Goal: Navigation & Orientation: Find specific page/section

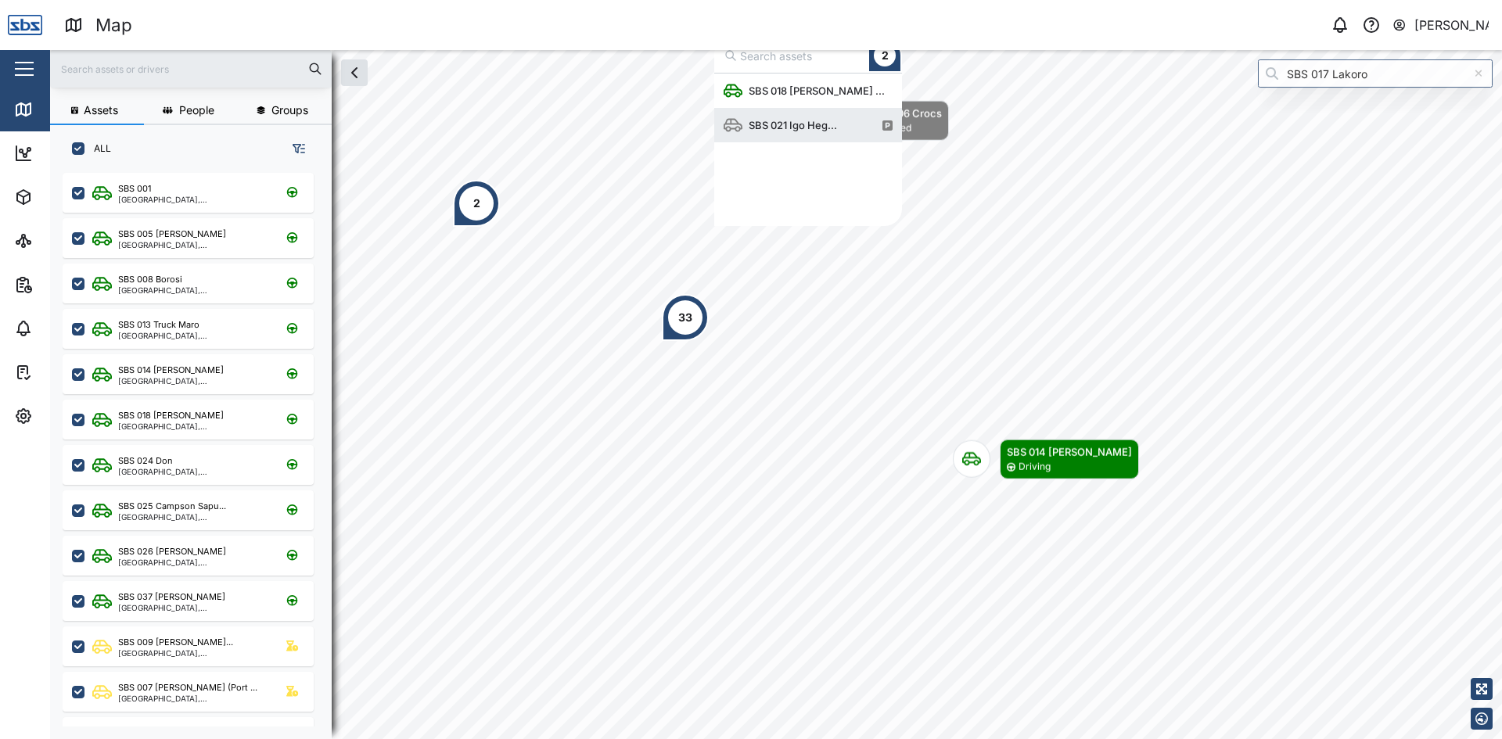
scroll to position [141, 176]
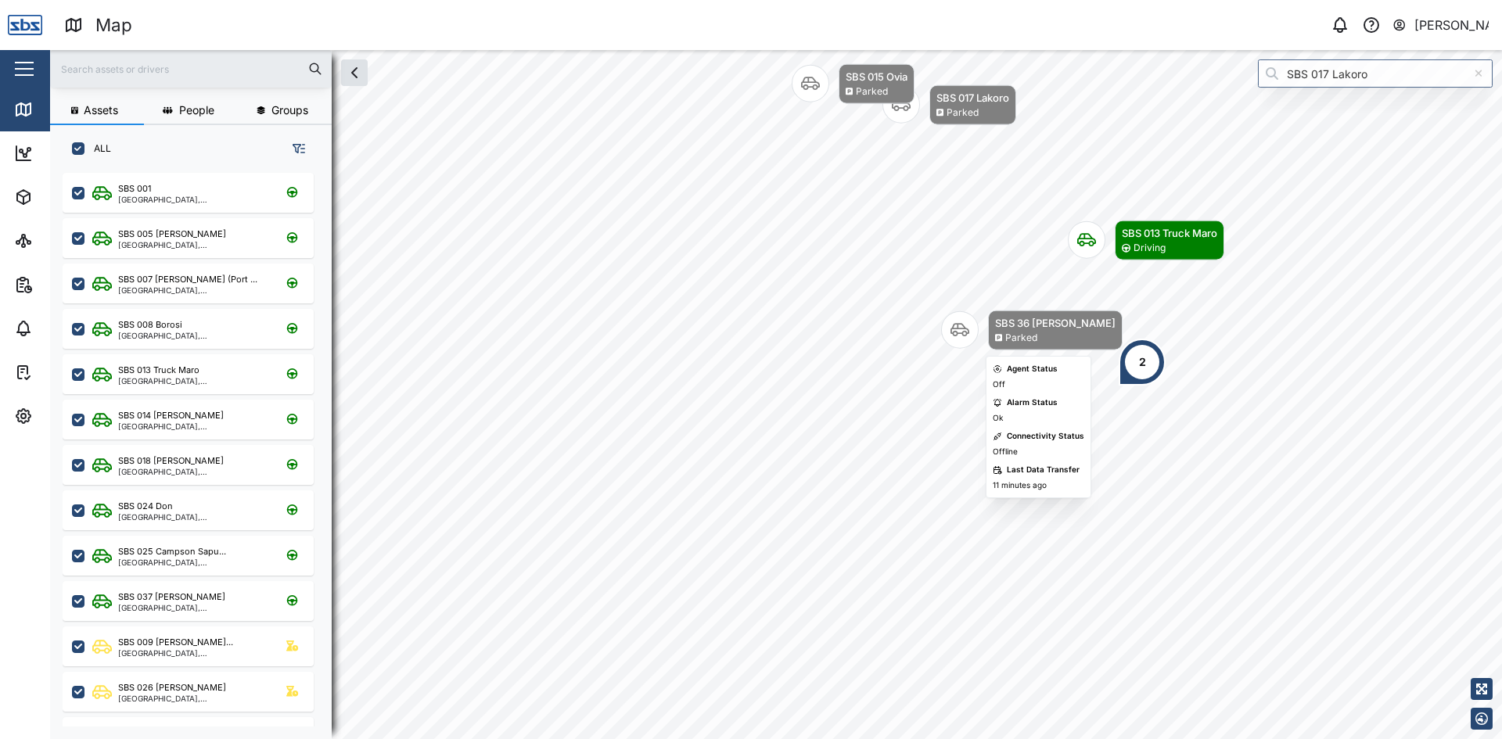
click at [1050, 331] on div "Parked" at bounding box center [1055, 338] width 120 height 15
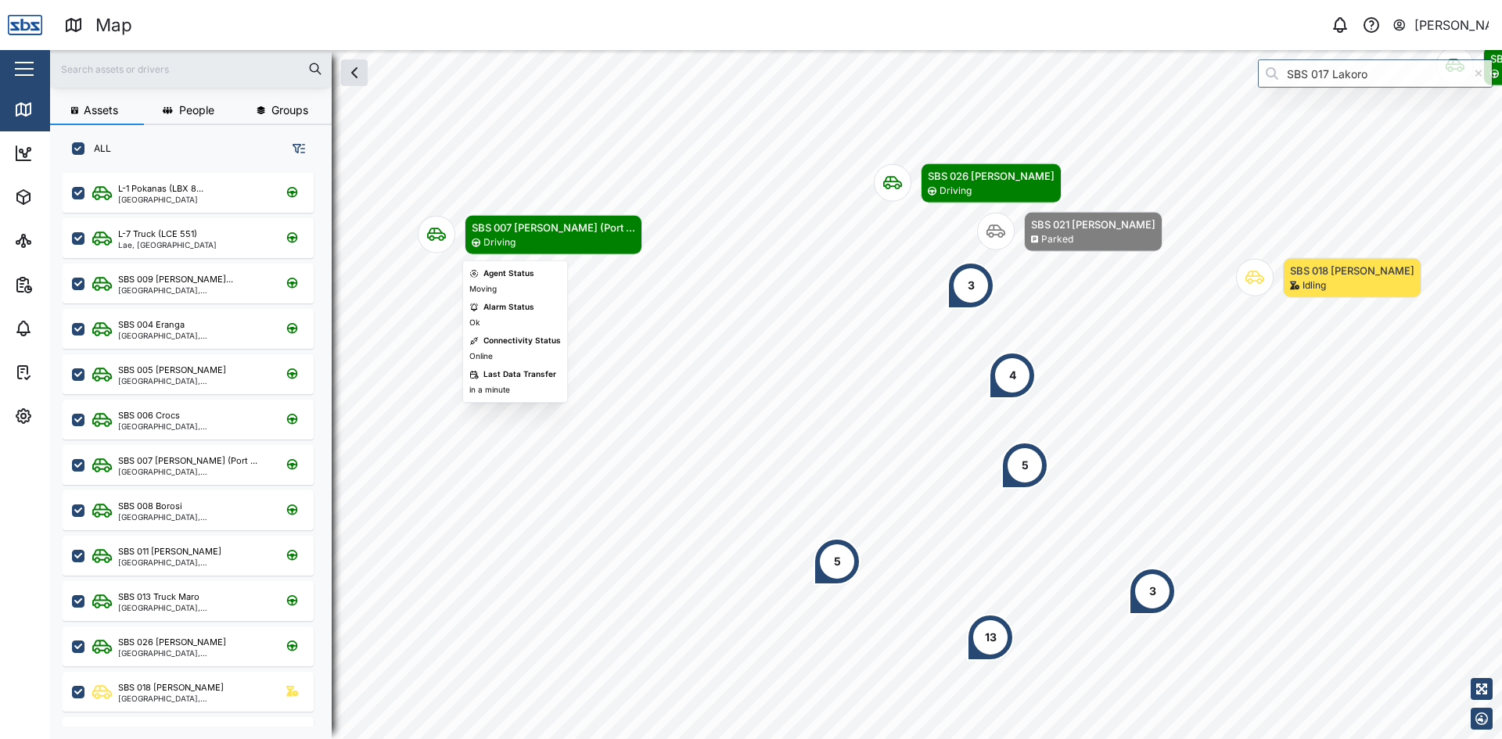
click at [432, 235] on icon "Map marker" at bounding box center [436, 234] width 19 height 19
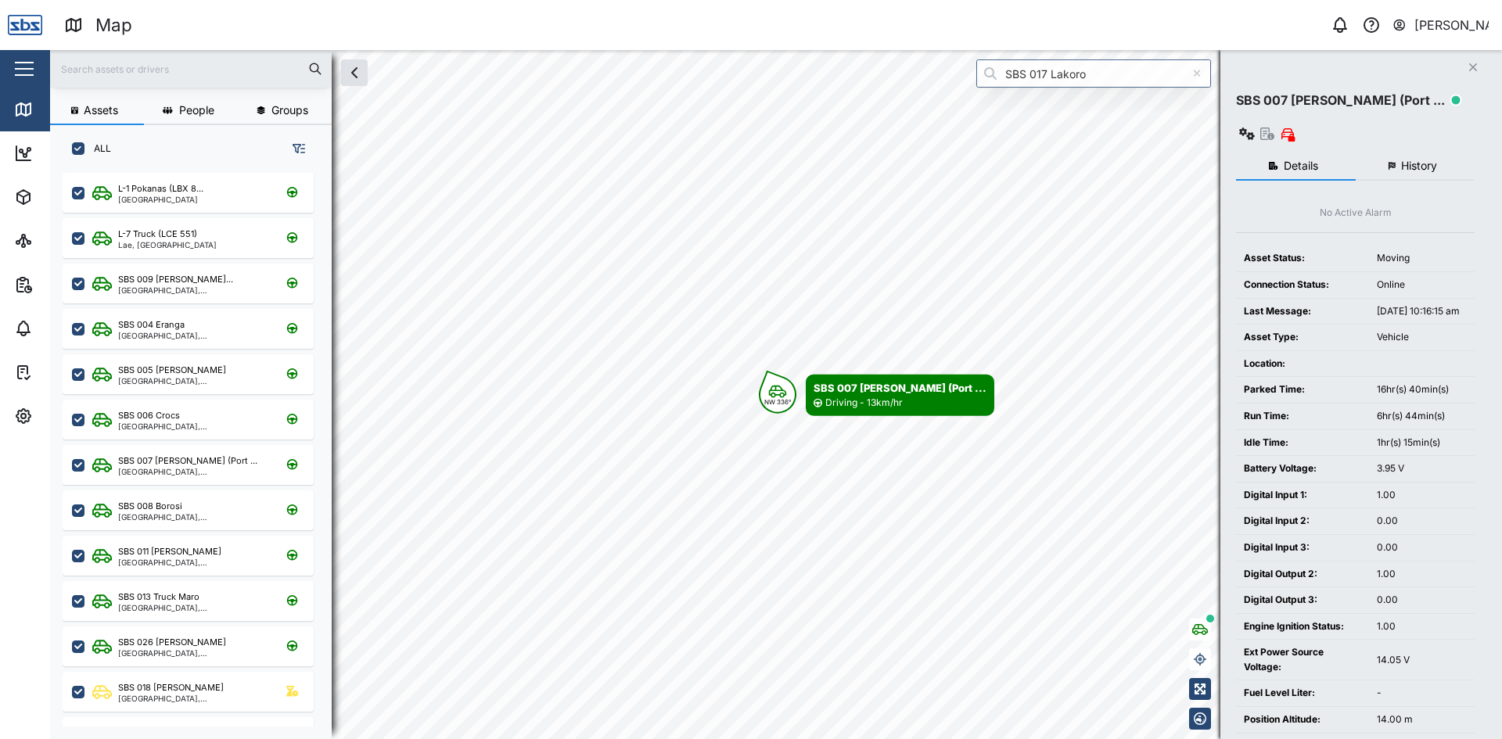
click at [1432, 160] on span "History" at bounding box center [1419, 165] width 36 height 11
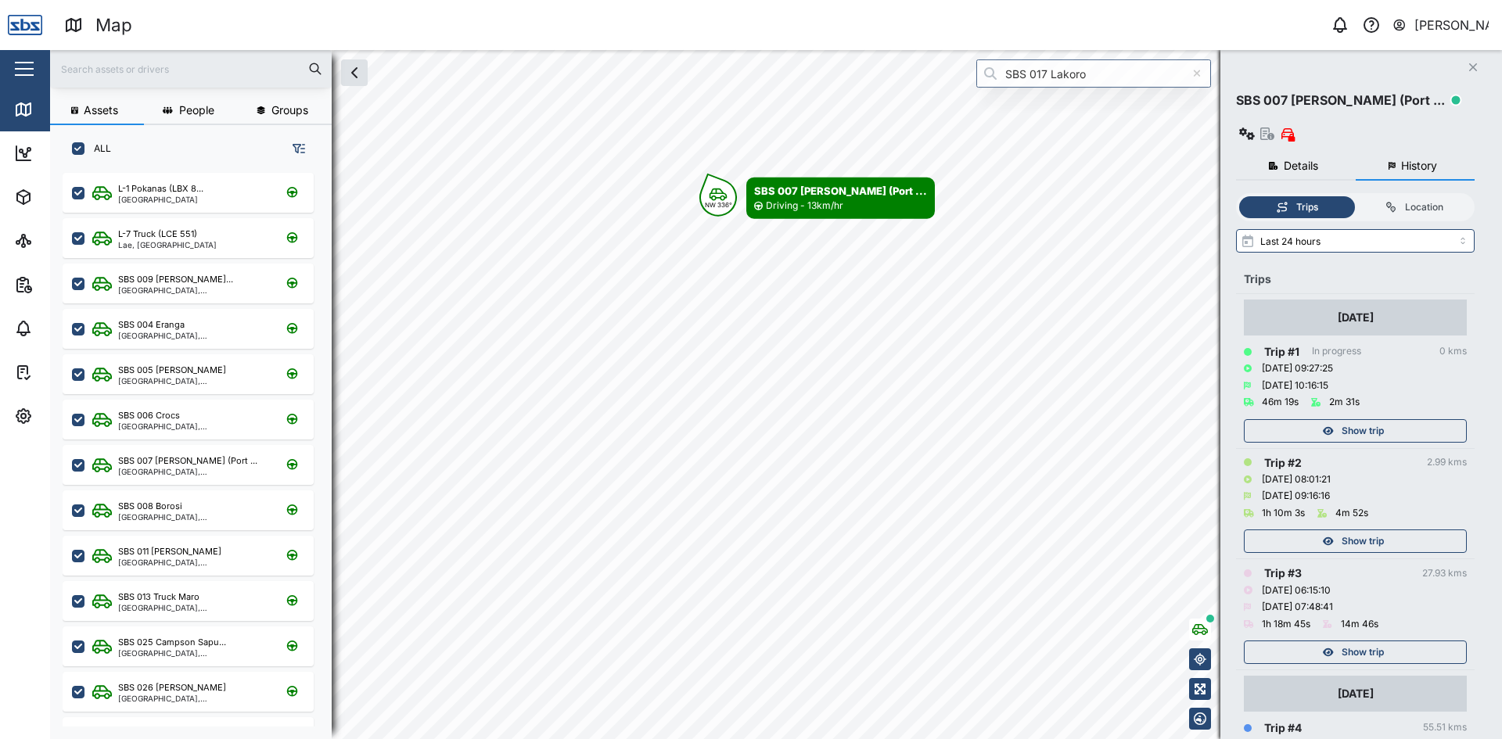
click at [831, 366] on body "Map 0 Vijay Kumar Close Map Dashboard Assets ATS Camera Generator Personnel Tan…" at bounding box center [751, 369] width 1502 height 739
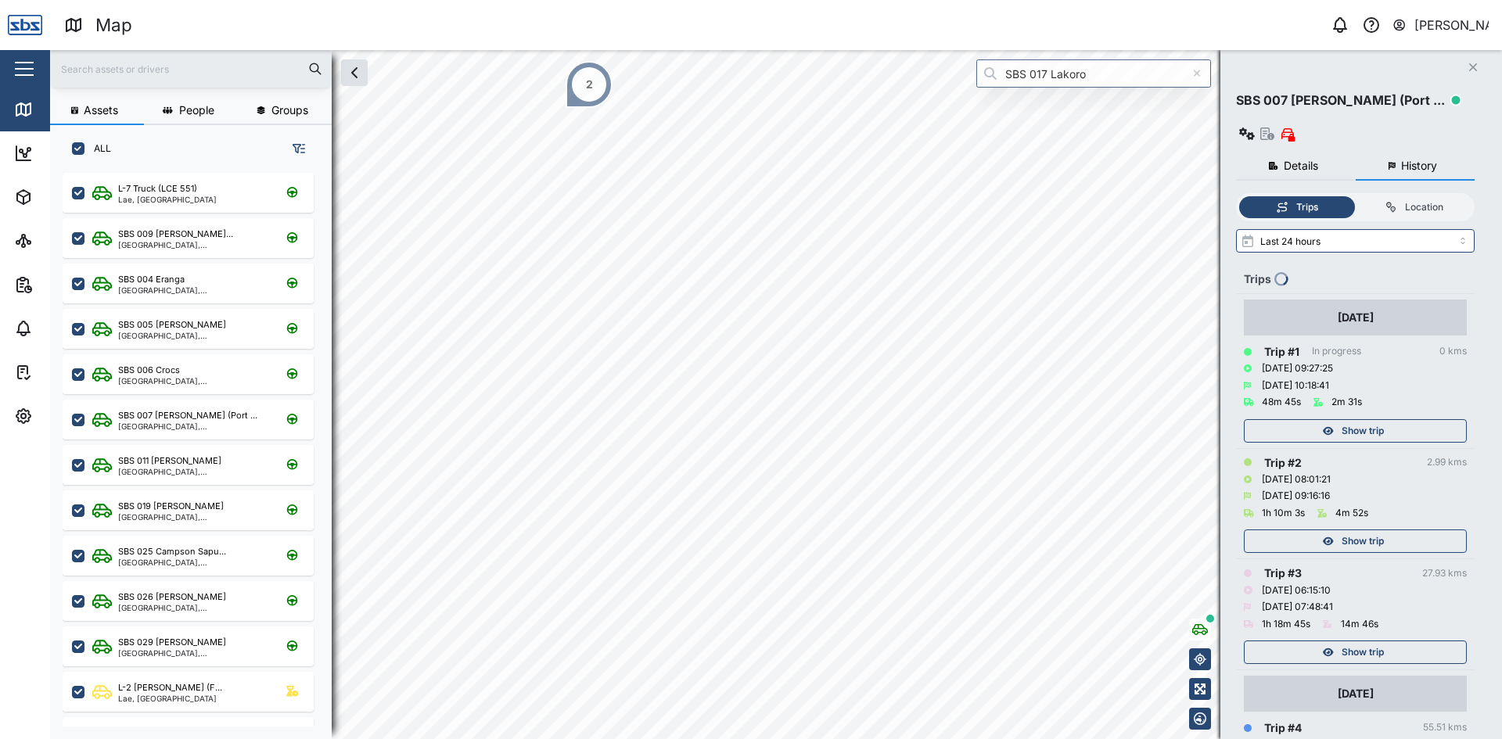
click at [1468, 64] on icon "Close" at bounding box center [1472, 67] width 9 height 13
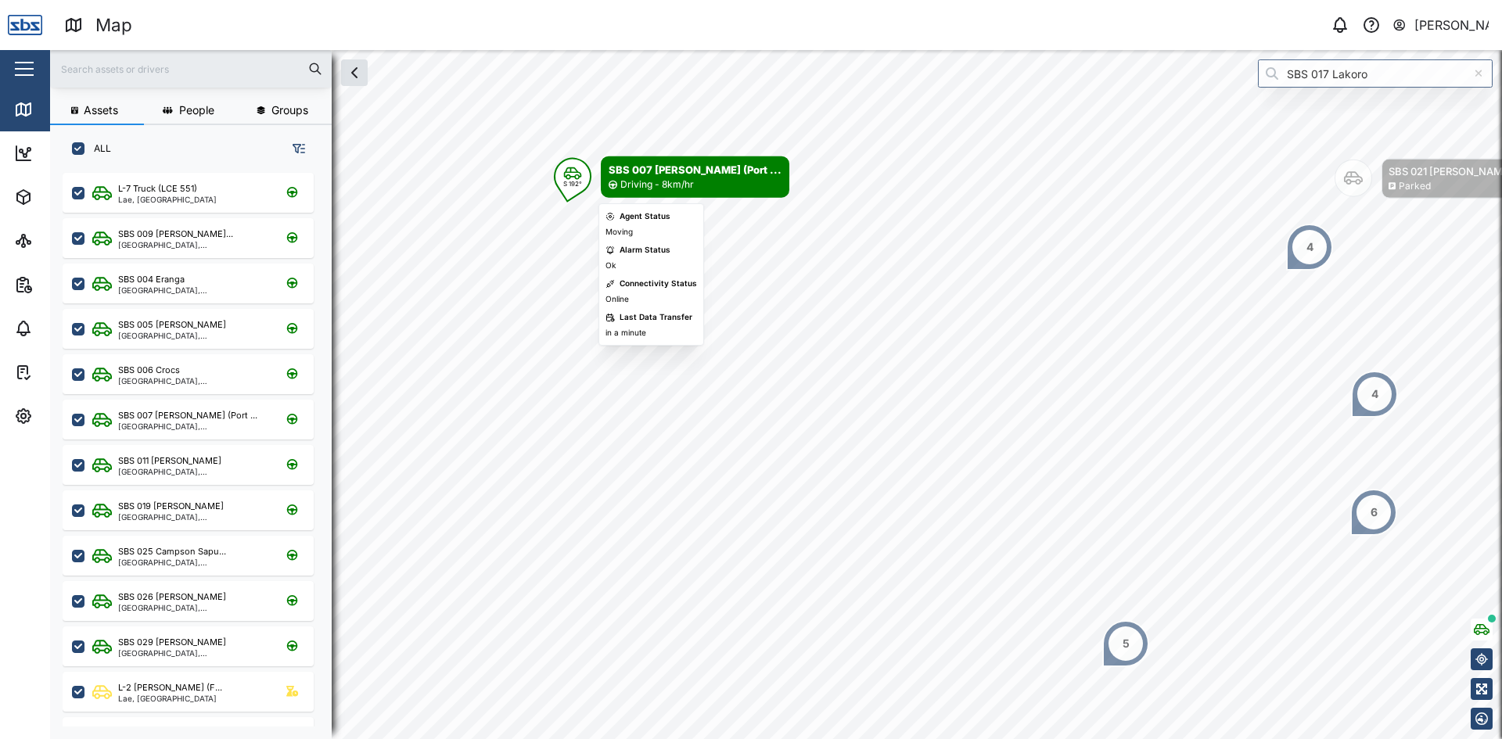
click at [571, 174] on icon "Map marker" at bounding box center [572, 174] width 19 height 14
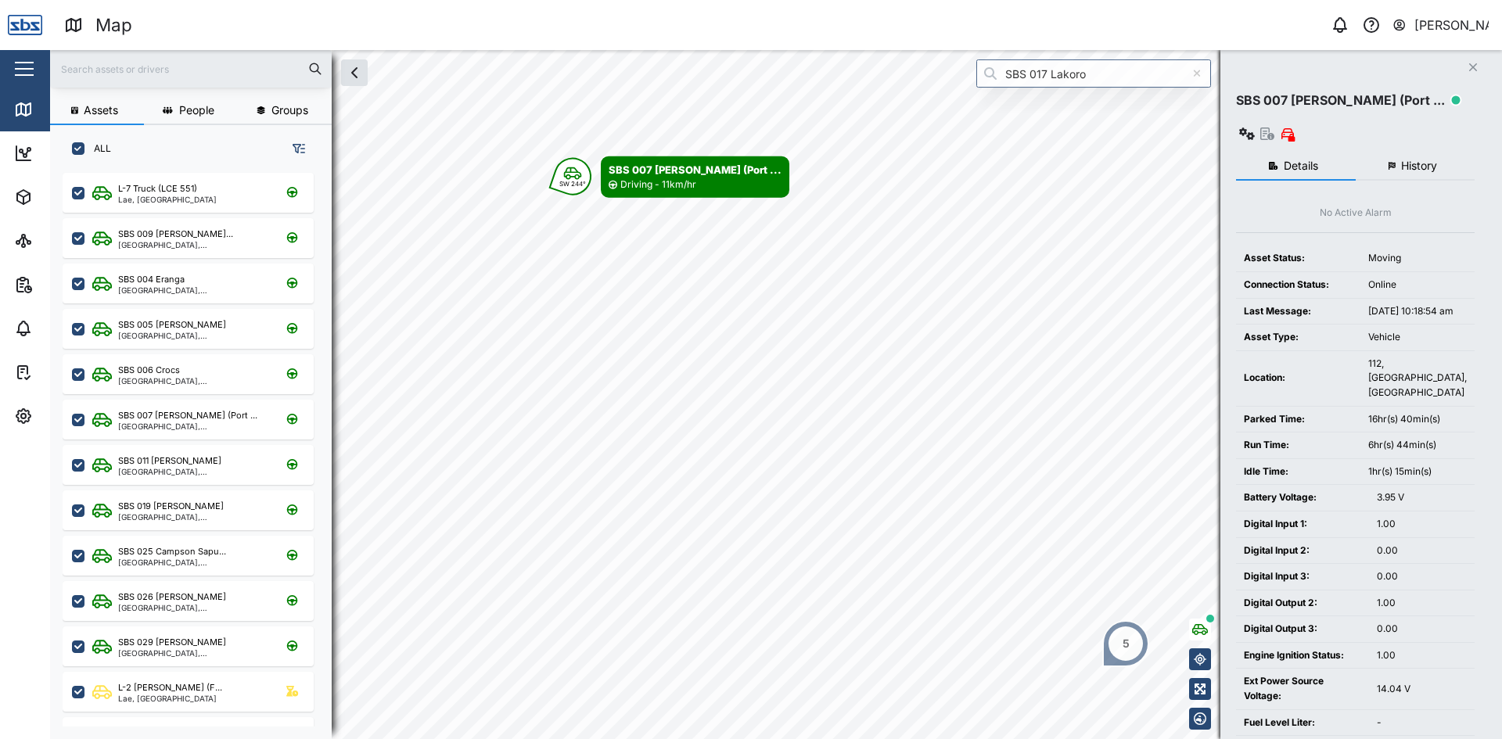
click at [1416, 160] on span "History" at bounding box center [1419, 165] width 36 height 11
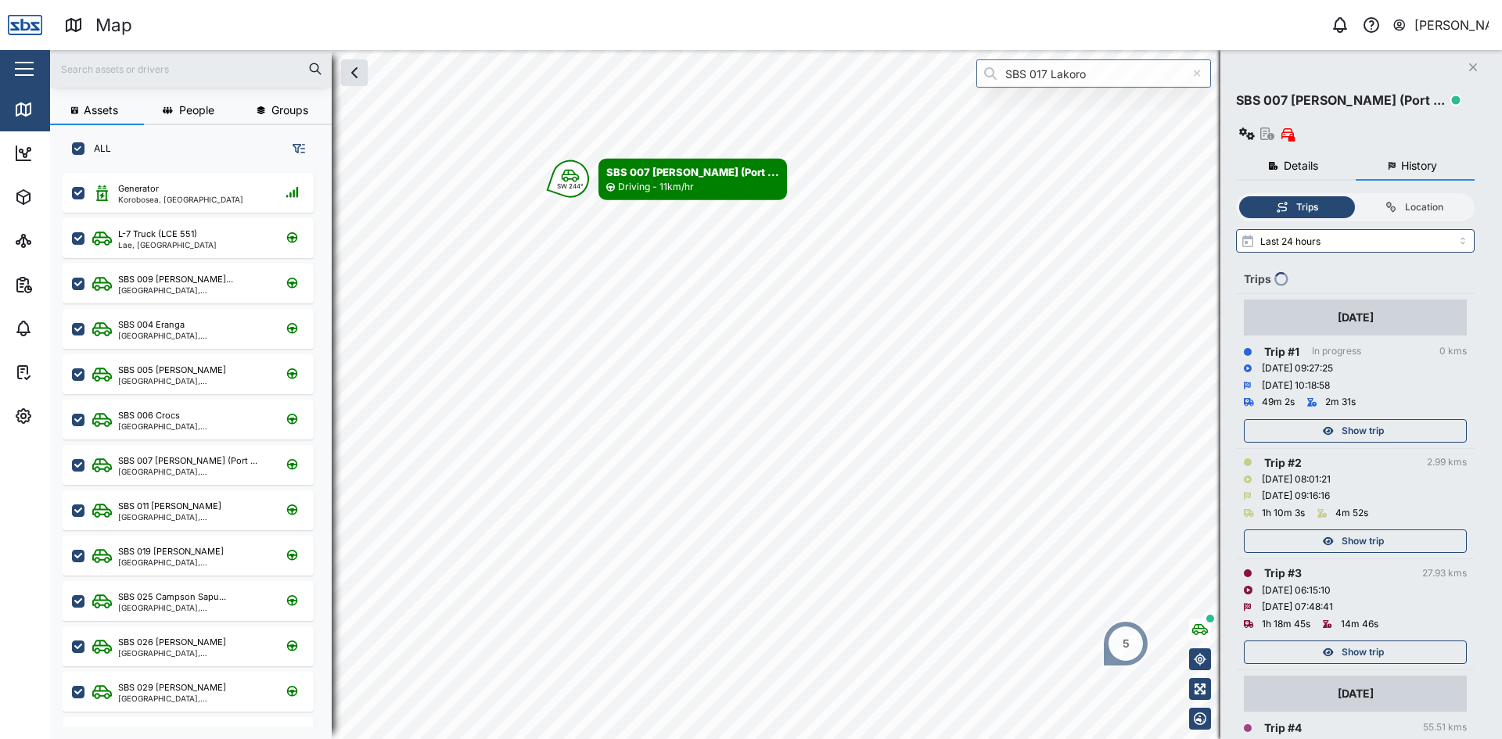
click at [1387, 641] on div "Show trip" at bounding box center [1352, 652] width 203 height 22
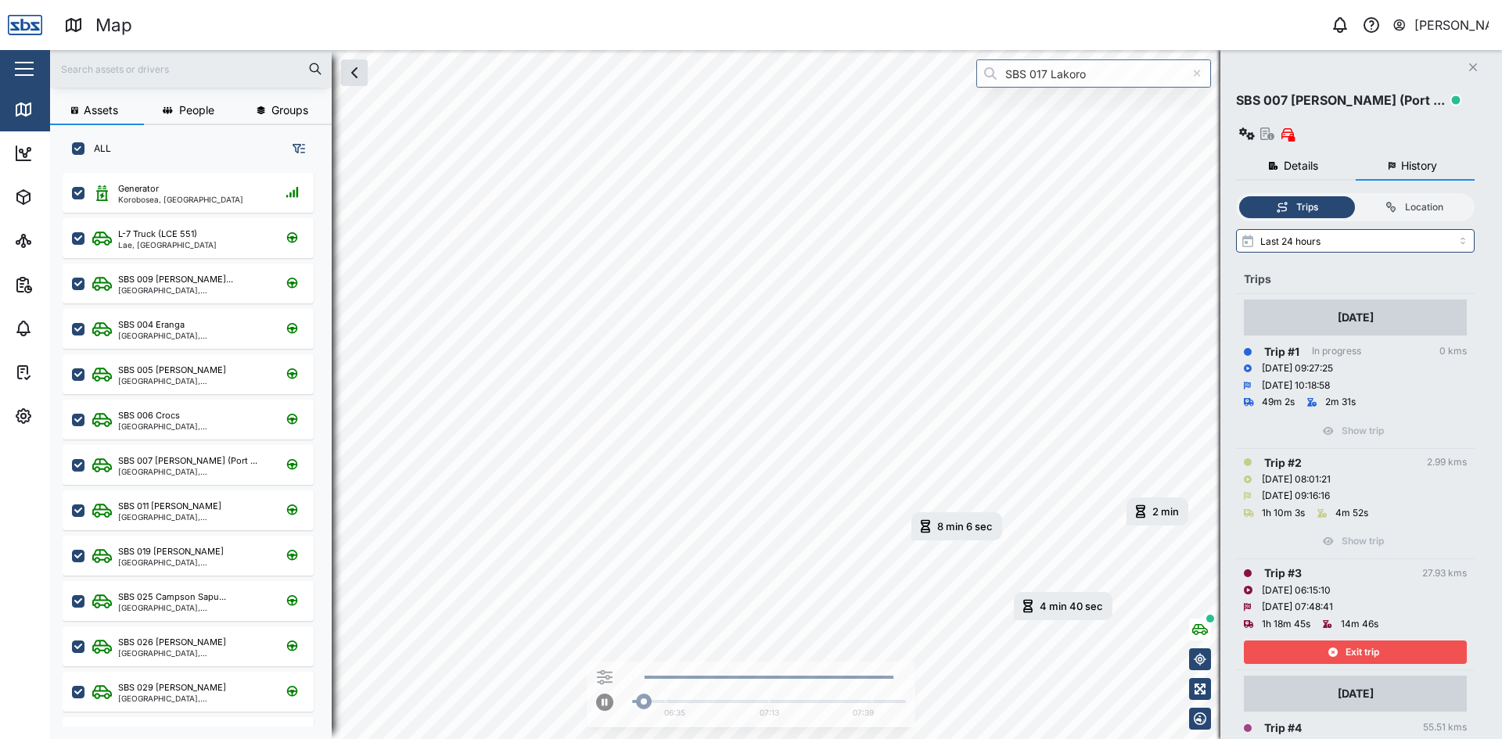
click at [1300, 641] on div "Exit trip" at bounding box center [1352, 652] width 203 height 22
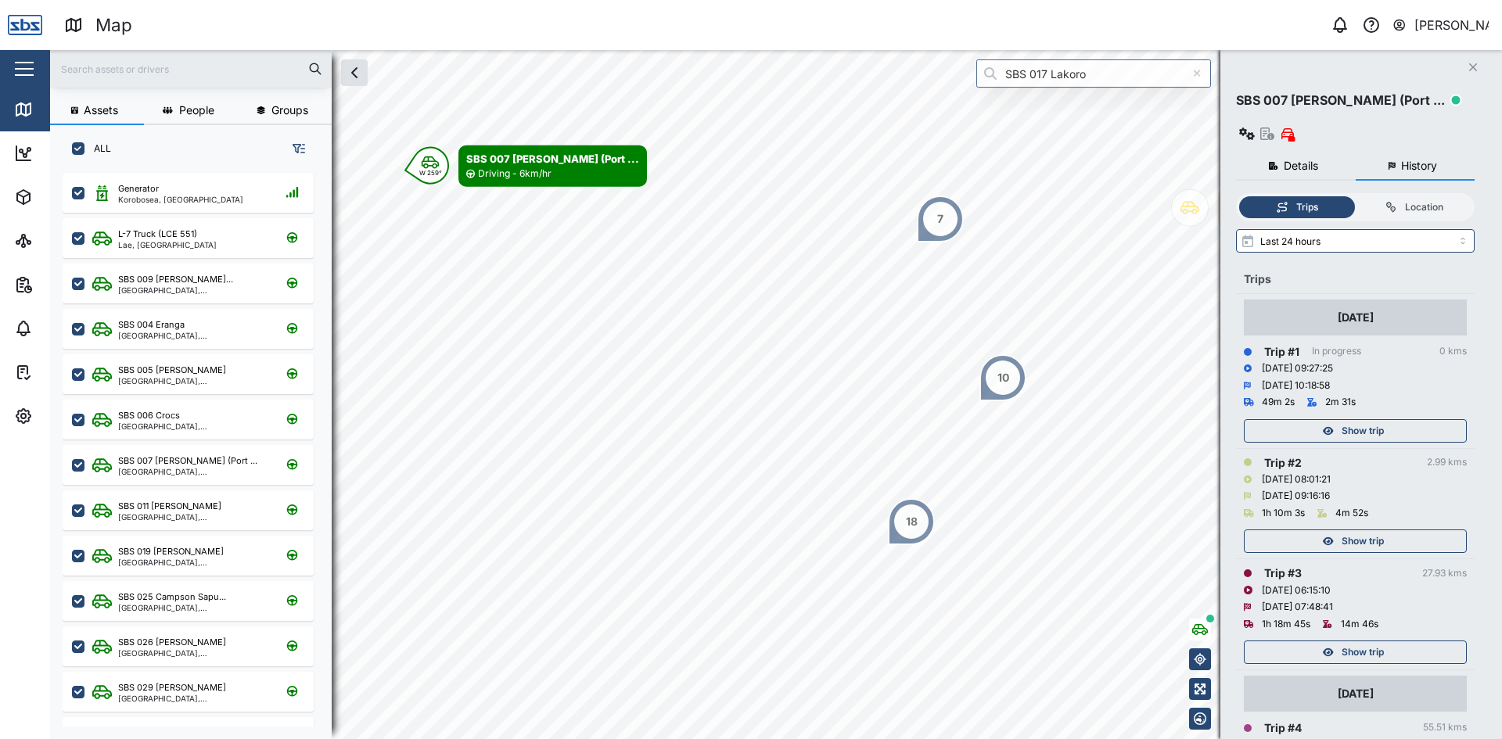
click at [1353, 530] on span "Show trip" at bounding box center [1362, 541] width 42 height 22
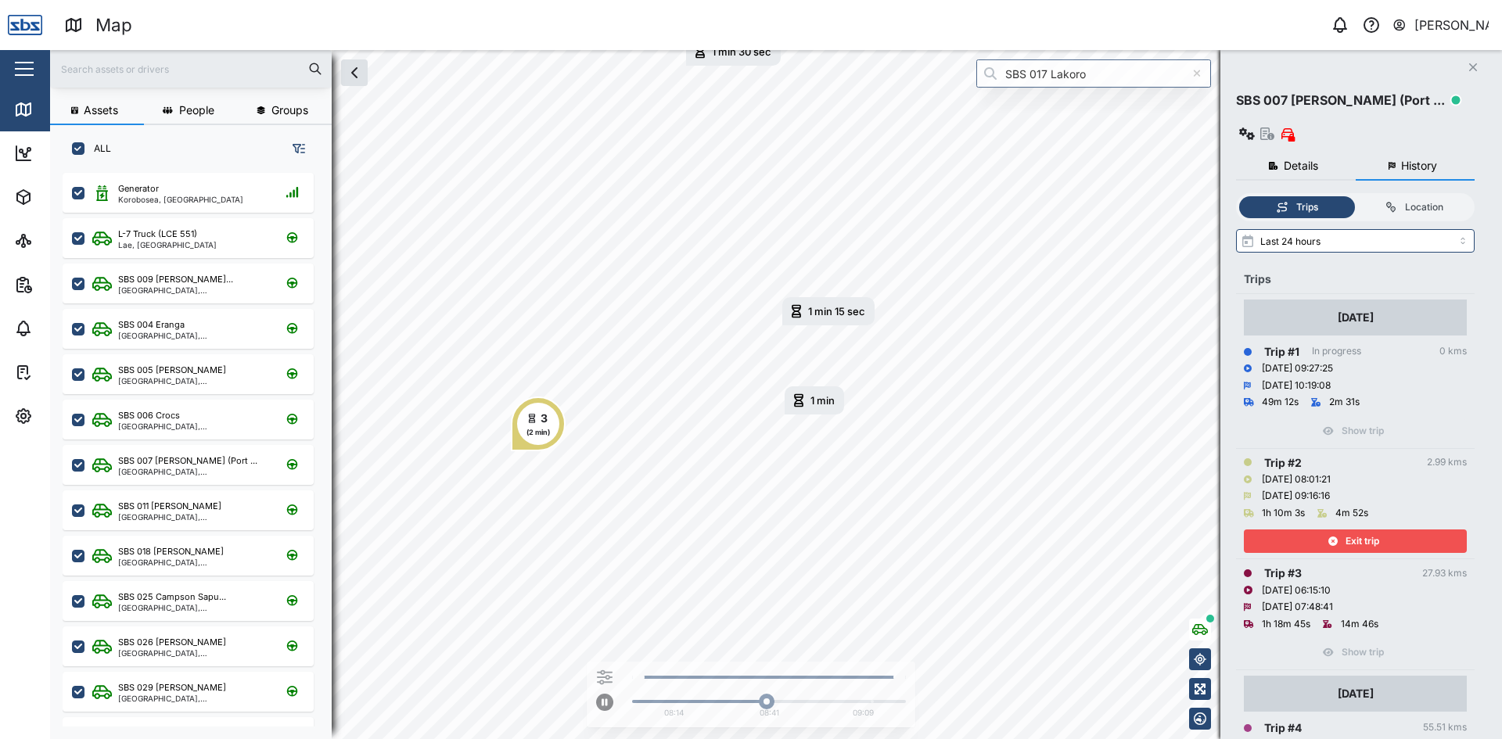
click at [1352, 530] on span "Exit trip" at bounding box center [1362, 541] width 34 height 22
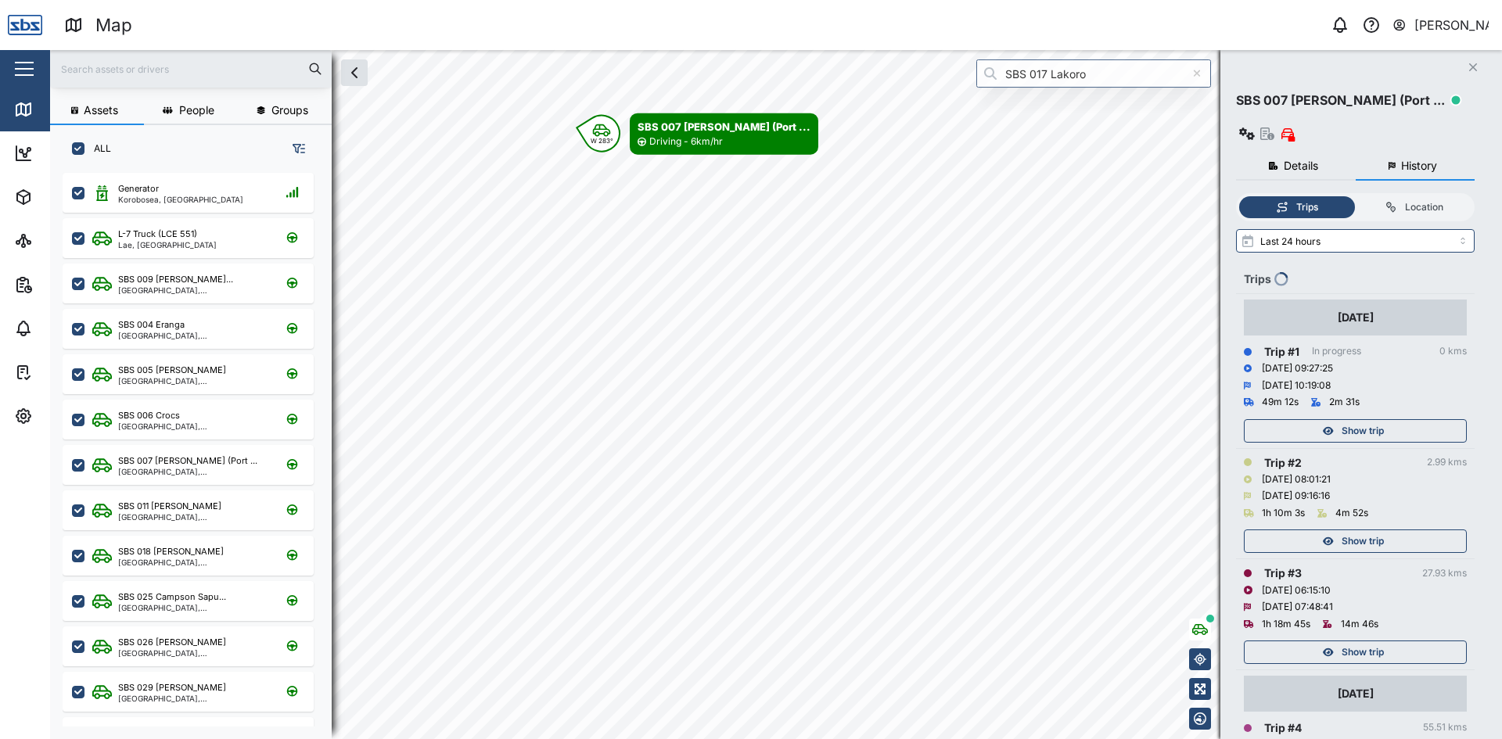
click at [1364, 420] on span "Show trip" at bounding box center [1362, 431] width 42 height 22
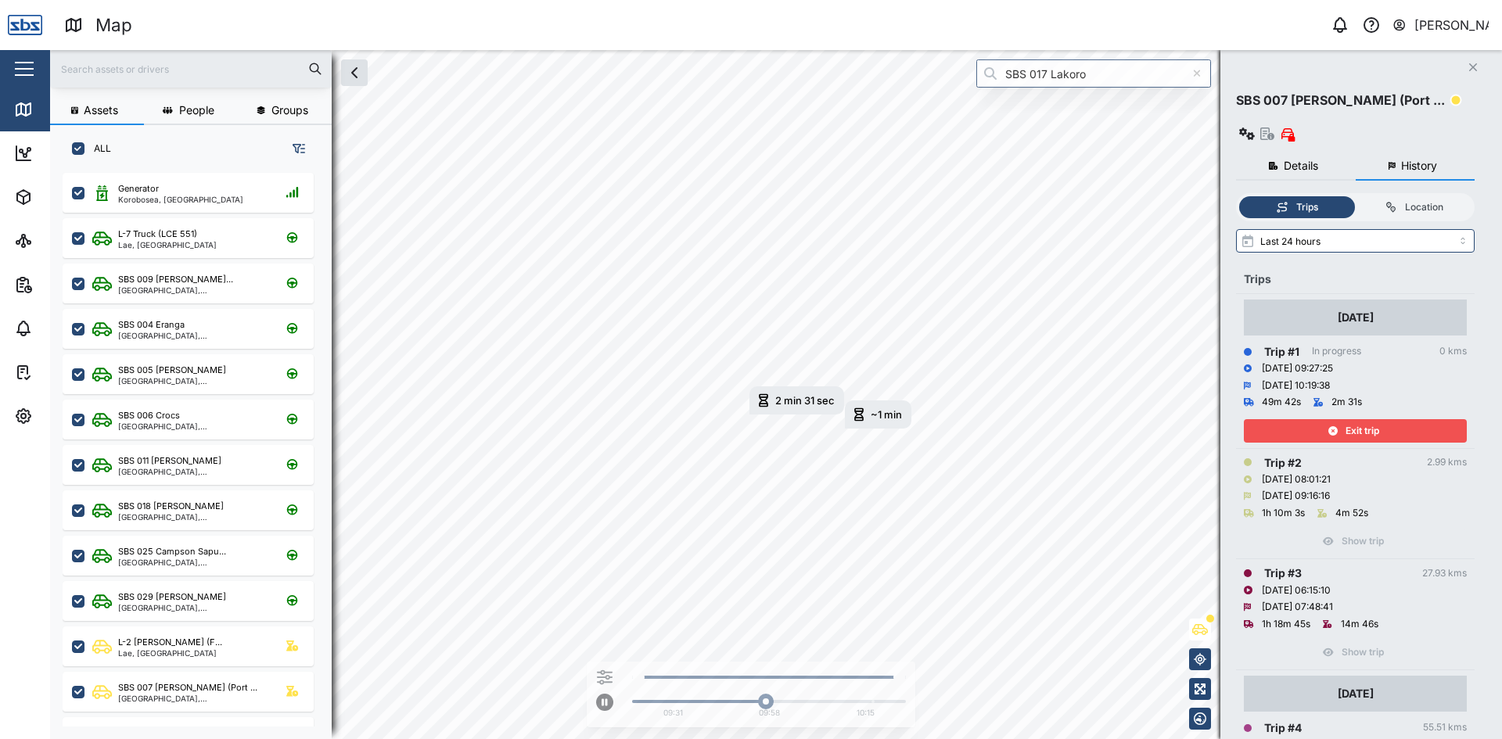
click at [1367, 420] on span "Exit trip" at bounding box center [1362, 431] width 34 height 22
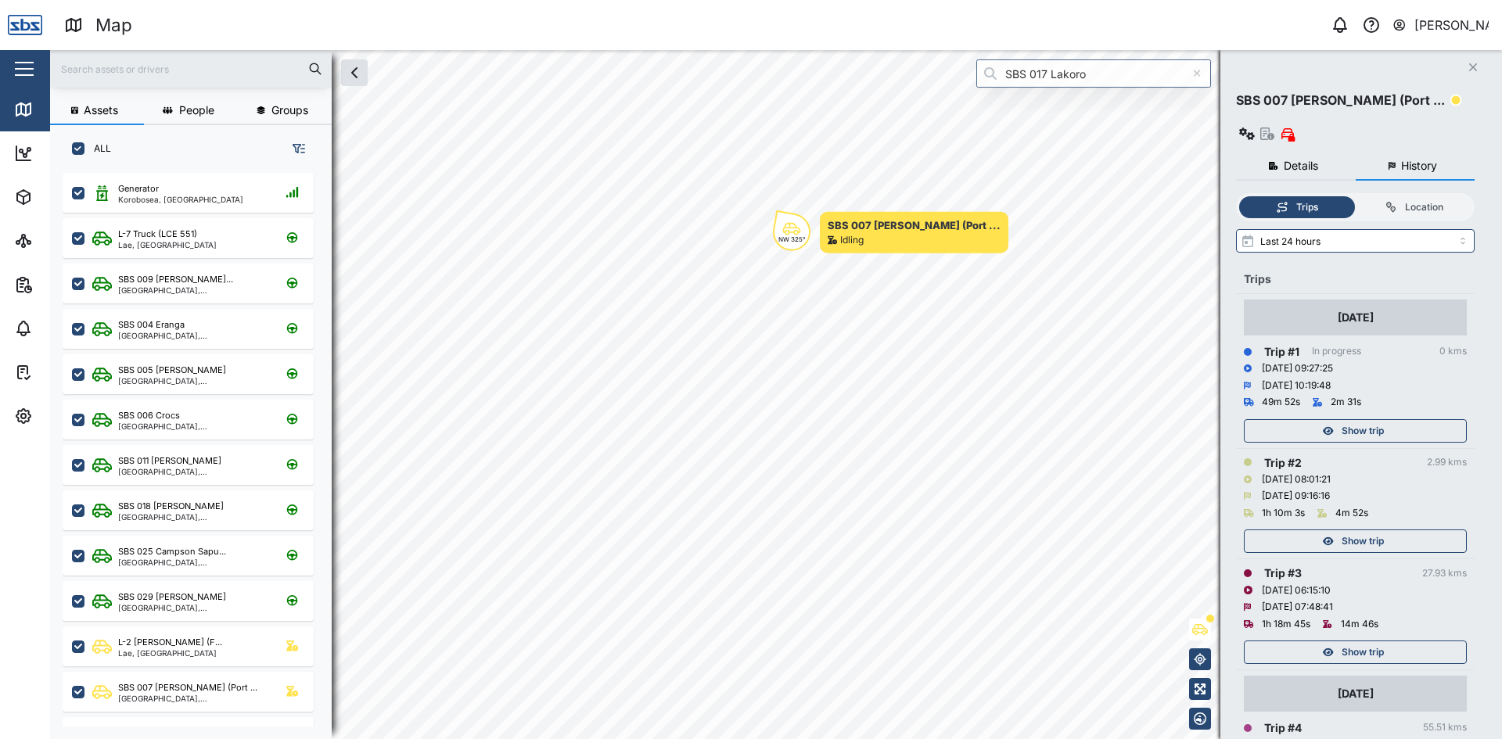
click at [1484, 64] on div "Close SBS 007 David (Port ... Details History No Active Alarm Asset Status: Idl…" at bounding box center [1361, 394] width 282 height 689
drag, startPoint x: 15, startPoint y: 105, endPoint x: 58, endPoint y: 7, distance: 106.8
click at [15, 105] on icon at bounding box center [23, 109] width 19 height 19
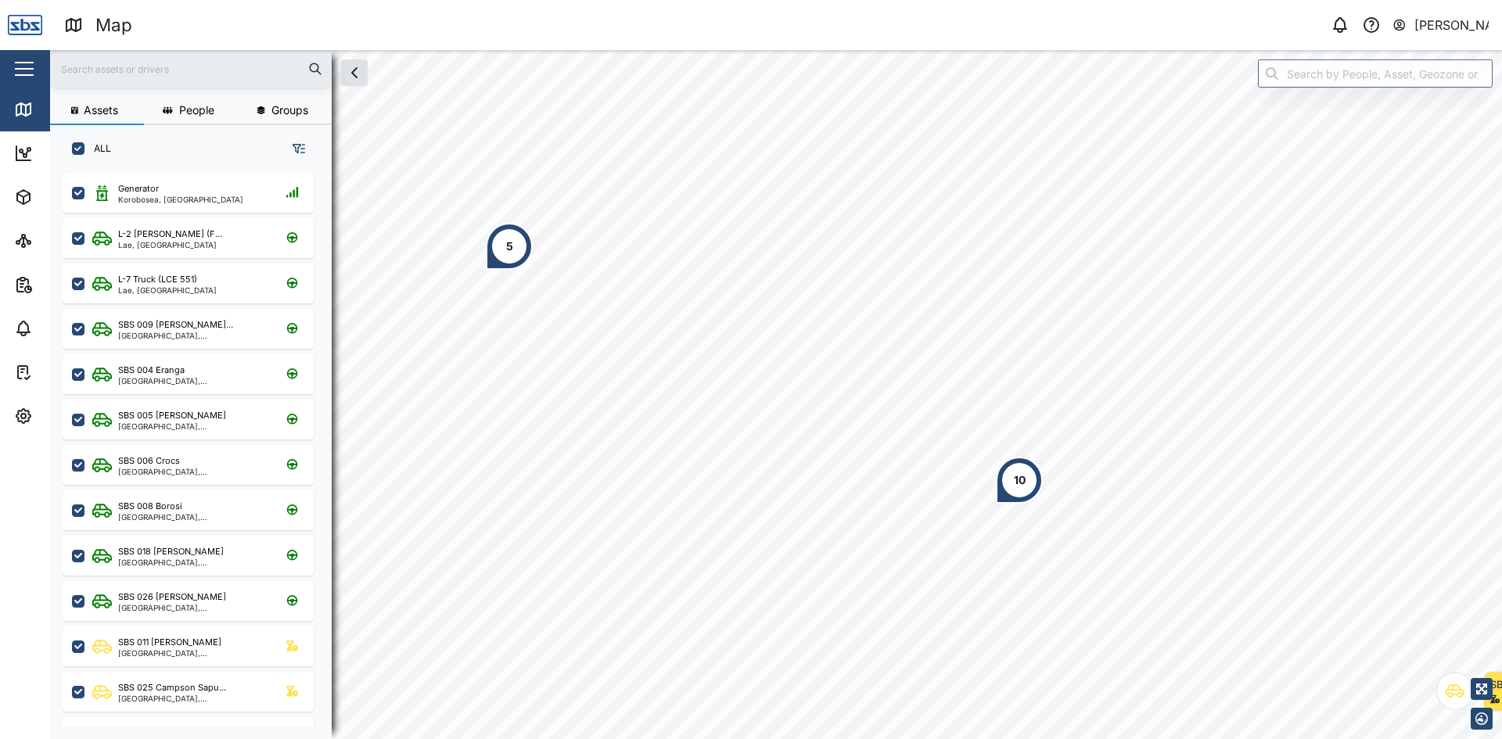
click at [1007, 480] on div "10" at bounding box center [1019, 480] width 47 height 47
